Goal: Task Accomplishment & Management: Use online tool/utility

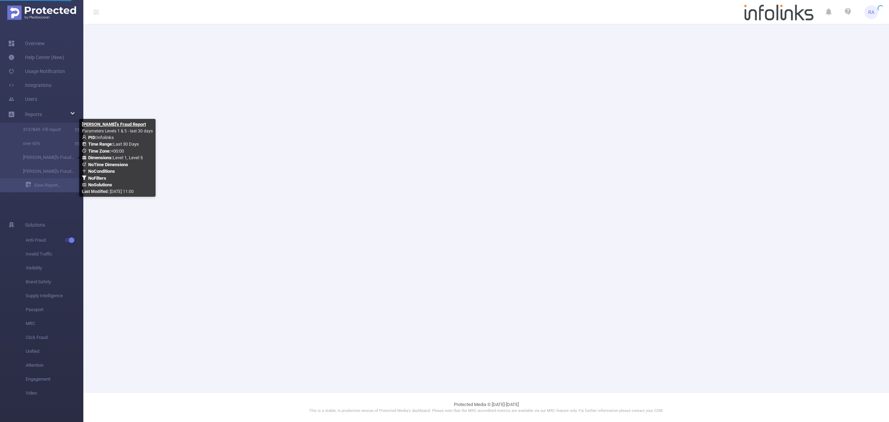
click at [45, 158] on link "[PERSON_NAME]'s Fraud Report" at bounding box center [44, 157] width 61 height 14
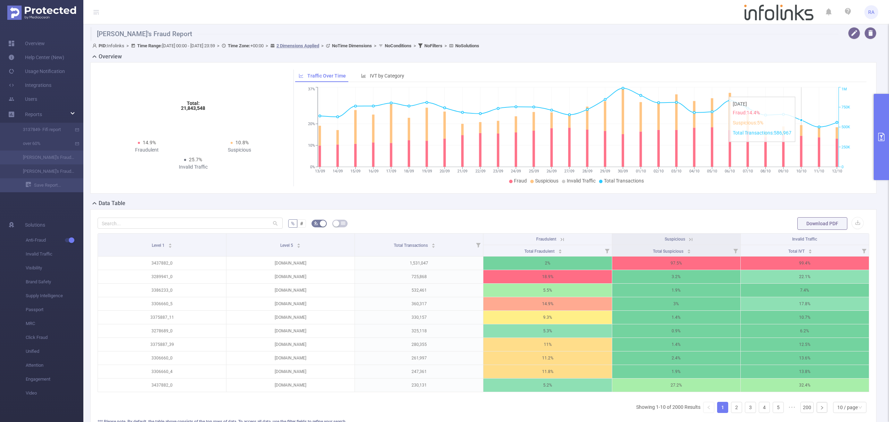
drag, startPoint x: 889, startPoint y: 117, endPoint x: 884, endPoint y: 121, distance: 6.2
click at [889, 117] on button "primary" at bounding box center [881, 137] width 15 height 86
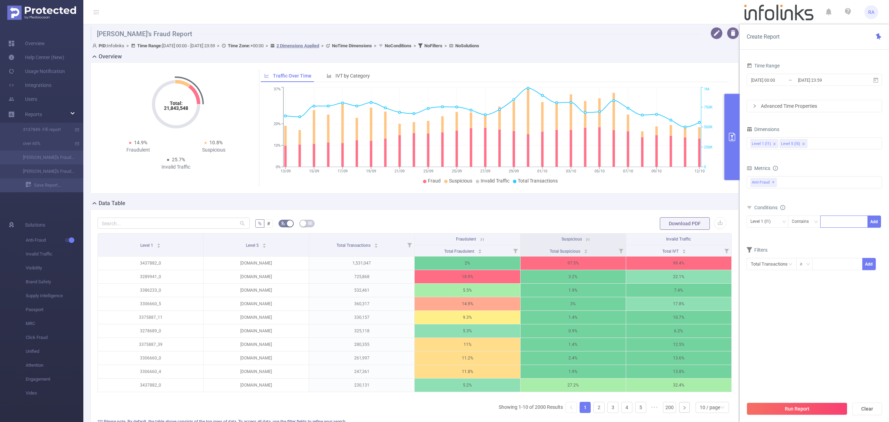
click at [842, 220] on div at bounding box center [844, 221] width 40 height 11
paste input "3440611"
type input "3440611"
click at [870, 223] on button "Add" at bounding box center [875, 221] width 14 height 12
click at [769, 404] on button "Run Report" at bounding box center [797, 408] width 101 height 13
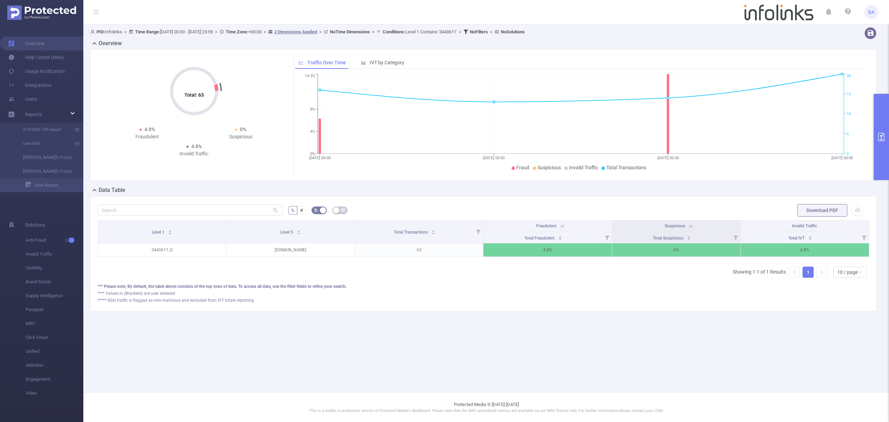
click at [889, 140] on button "primary" at bounding box center [881, 137] width 15 height 86
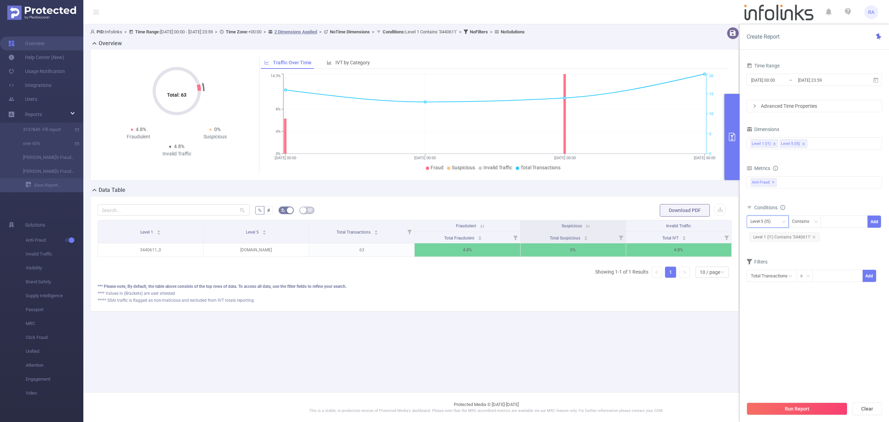
click at [766, 222] on div "Level 5 (l5)" at bounding box center [763, 221] width 25 height 11
click at [764, 235] on li "Level 1 (l1)" at bounding box center [768, 236] width 42 height 11
click at [815, 238] on icon "icon: close" at bounding box center [813, 236] width 3 height 3
click at [841, 224] on div at bounding box center [844, 221] width 40 height 11
paste input "3425271"
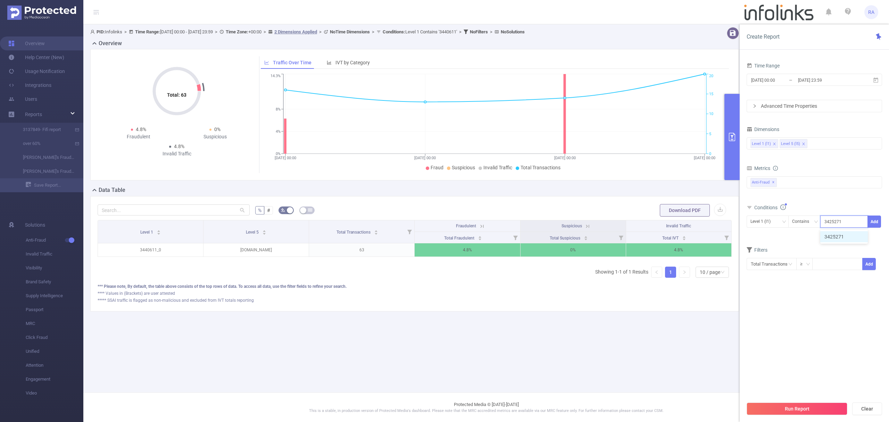
type input "3425271"
click at [877, 222] on button "Add" at bounding box center [875, 221] width 14 height 12
click at [794, 402] on div "Run Report Clear" at bounding box center [814, 408] width 149 height 26
click at [794, 407] on button "Run Report" at bounding box center [797, 408] width 101 height 13
